Goal: Check status

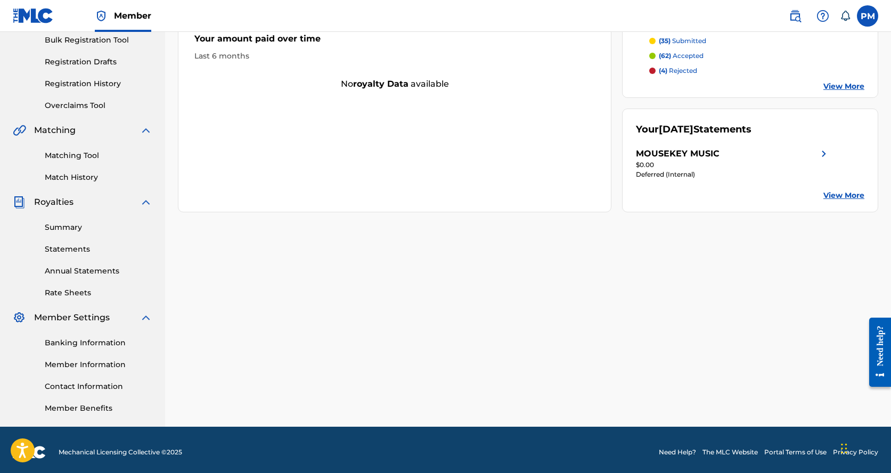
scroll to position [165, 0]
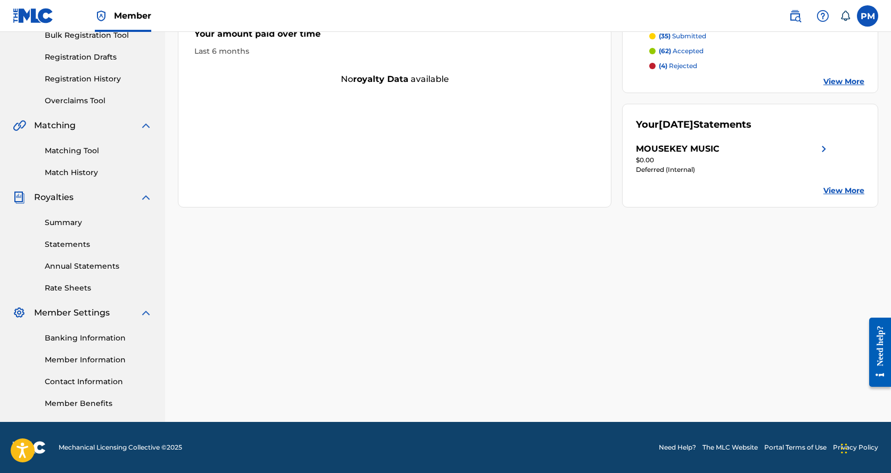
click at [584, 307] on div "MOUSEKEY MUSIC Your amount paid last distribution $0 Amount paid to date this y…" at bounding box center [528, 158] width 726 height 529
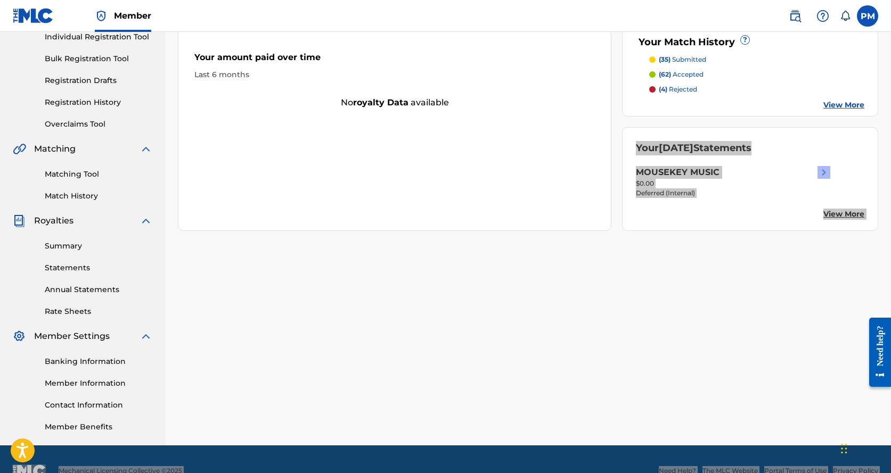
scroll to position [129, 0]
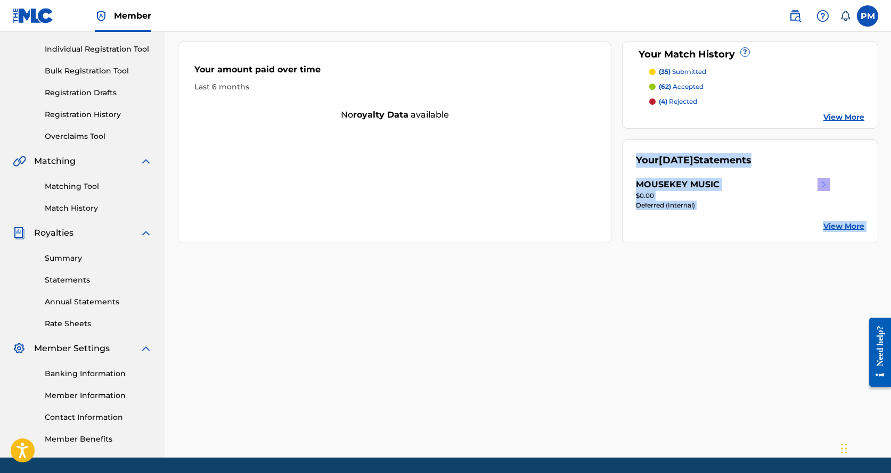
click at [604, 373] on div "MOUSEKEY MUSIC Your amount paid last distribution $0 Amount paid to date this y…" at bounding box center [528, 193] width 726 height 529
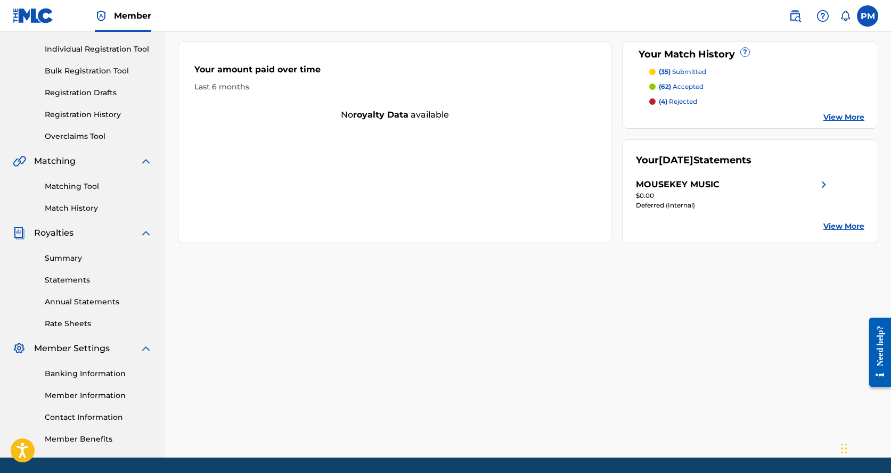
click at [609, 375] on div "MOUSEKEY MUSIC Your amount paid last distribution $0 Amount paid to date this y…" at bounding box center [528, 193] width 726 height 529
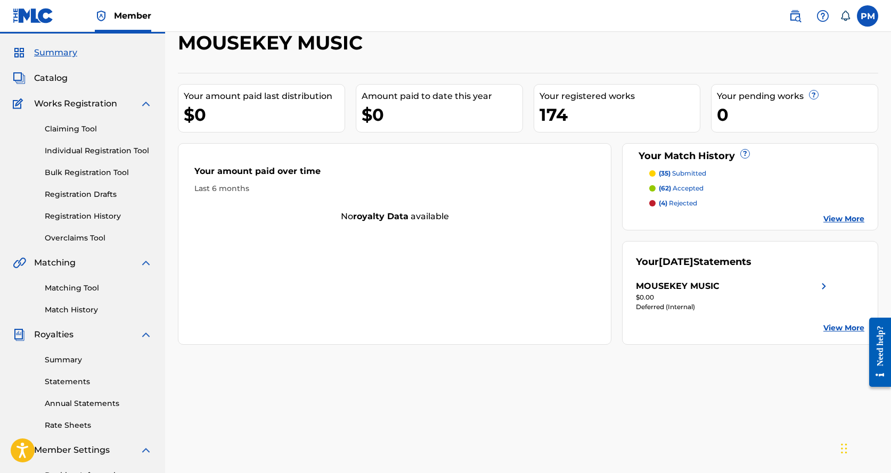
scroll to position [0, 0]
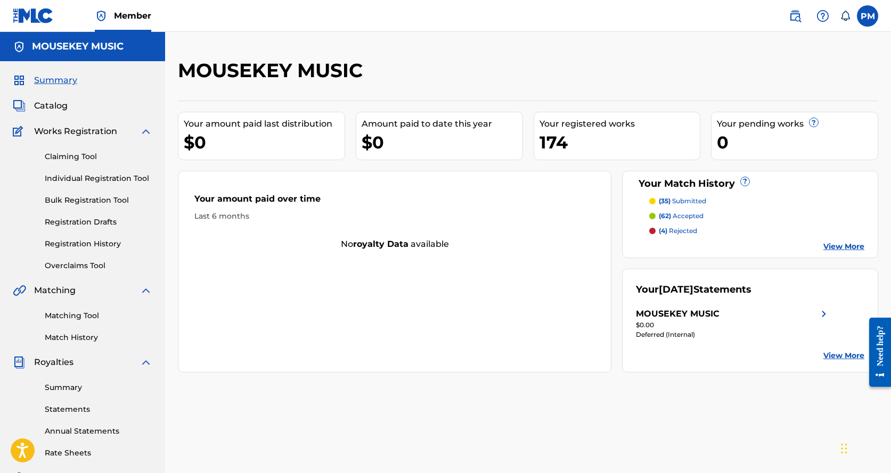
click at [676, 199] on p "(35) submitted" at bounding box center [681, 201] width 47 height 10
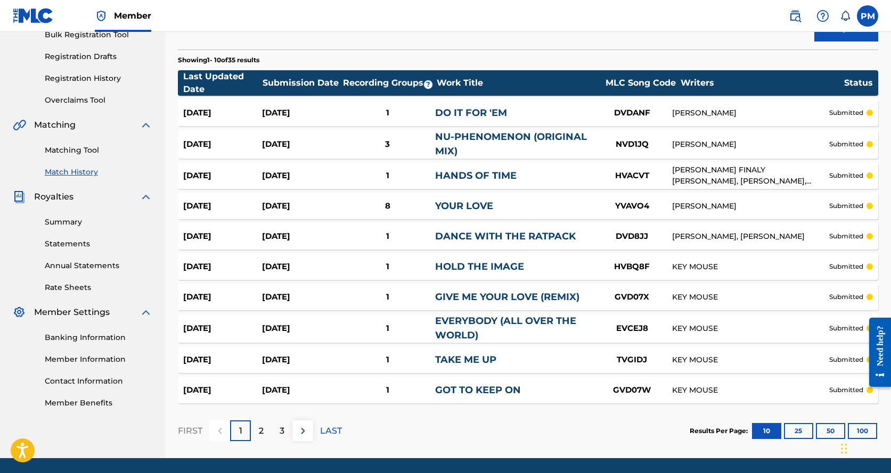
scroll to position [202, 0]
